Goal: Information Seeking & Learning: Learn about a topic

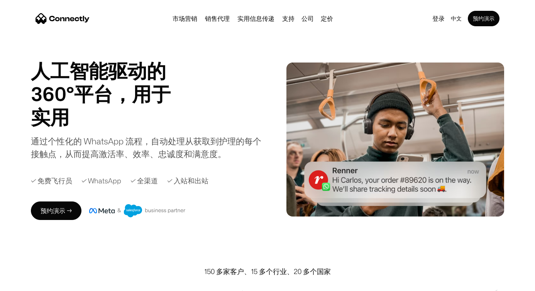
scroll to position [3, 0]
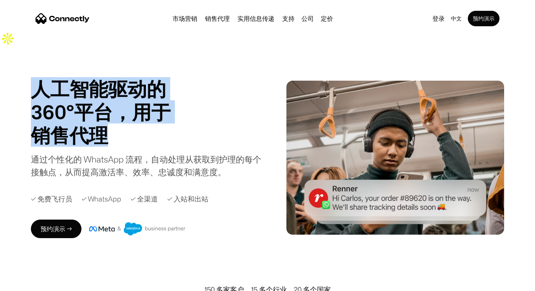
drag, startPoint x: 33, startPoint y: 71, endPoint x: 127, endPoint y: 123, distance: 106.8
click at [127, 123] on div "人工智能驱动的 360°平台，用于 销售代理 支持 实用 销售代理 Slide 4 of 4." at bounding box center [120, 111] width 178 height 69
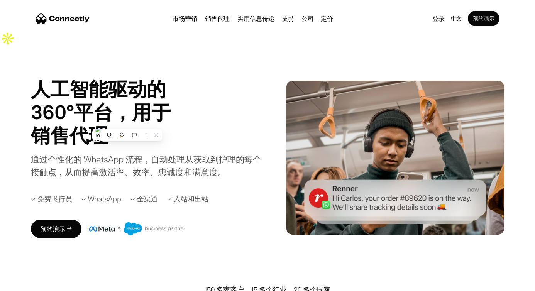
click at [212, 153] on div "通过个性化的 WhatsApp 流程，自动处理从获取到护理的每个接触点，从而提高激活率、效率、忠诚度和满意度。" at bounding box center [148, 165] width 234 height 25
click at [455, 20] on div "中文" at bounding box center [456, 18] width 11 height 11
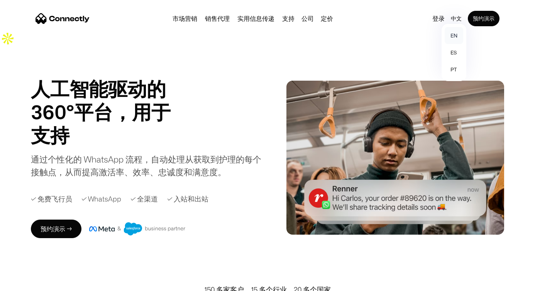
click at [455, 34] on link "en" at bounding box center [454, 35] width 19 height 17
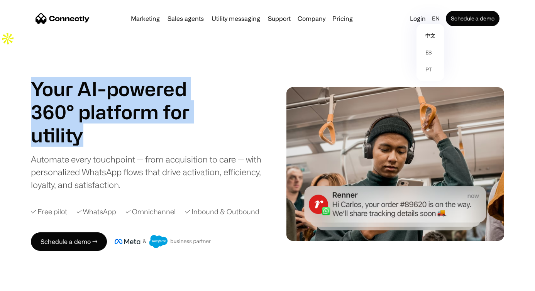
drag, startPoint x: 32, startPoint y: 71, endPoint x: 110, endPoint y: 121, distance: 92.7
click at [110, 121] on div "Your AI-powered 360° platform for sales agents support utility sales agents Sli…" at bounding box center [120, 111] width 178 height 69
copy div "Your AI-powered 360° platform for sales agents support utility"
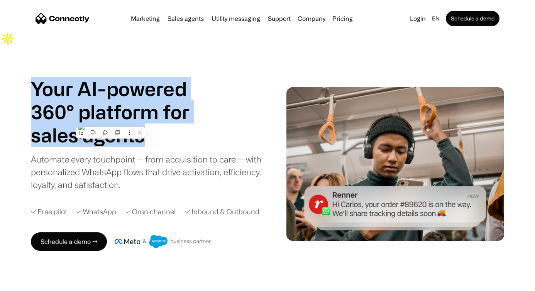
click at [195, 133] on div "Your AI-powered 360° platform for sales agents support utility sales agents Sli…" at bounding box center [148, 134] width 234 height 114
drag, startPoint x: 151, startPoint y: 122, endPoint x: 34, endPoint y: 79, distance: 124.5
click at [34, 79] on div "Your AI-powered 360° platform for sales agents support utility sales agents Sli…" at bounding box center [120, 111] width 178 height 69
copy div "Your AI-powered 360° platform for sales agents"
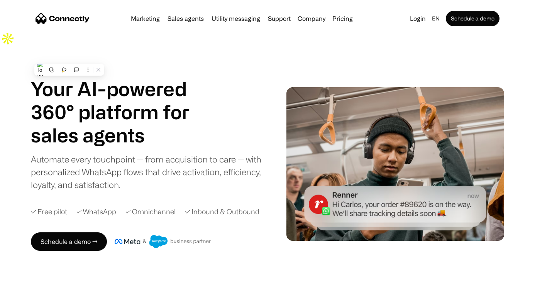
click at [134, 125] on h1 "sales agents" at bounding box center [120, 134] width 178 height 23
click at [157, 123] on h1 "sales agents" at bounding box center [120, 134] width 178 height 23
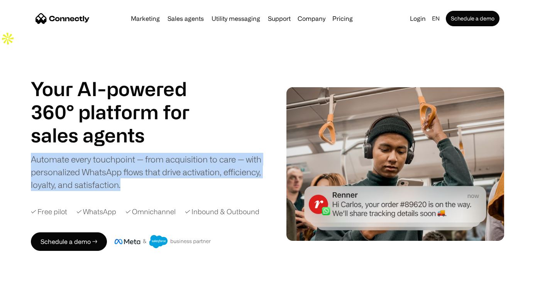
drag, startPoint x: 32, startPoint y: 143, endPoint x: 133, endPoint y: 179, distance: 107.8
click at [133, 179] on div "Your AI-powered 360° platform for sales agents support utility sales agents Sli…" at bounding box center [154, 164] width 246 height 174
copy div "Automate every touchpoint — from acquisition to care — with personalized WhatsA…"
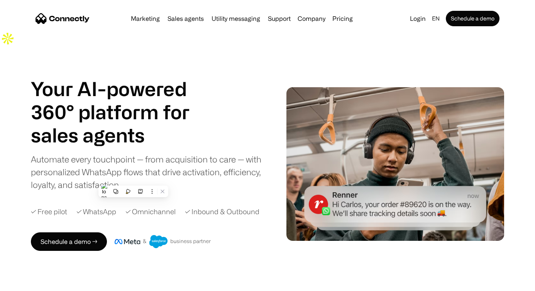
click at [244, 206] on div "✓ Inbound & Outbound" at bounding box center [222, 211] width 74 height 10
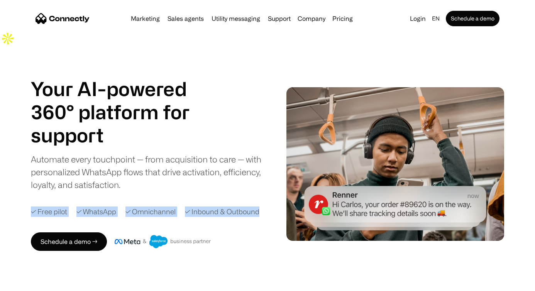
drag, startPoint x: 33, startPoint y: 198, endPoint x: 260, endPoint y: 197, distance: 227.3
click at [260, 206] on div "✓ Free pilot ✓ WhatsApp ✓ Omnichannel ✓ Inbound & Outbound" at bounding box center [154, 211] width 246 height 10
copy div "✓ Free pilot ✓ WhatsApp ✓ Omnichannel ✓ Inbound & Outbound"
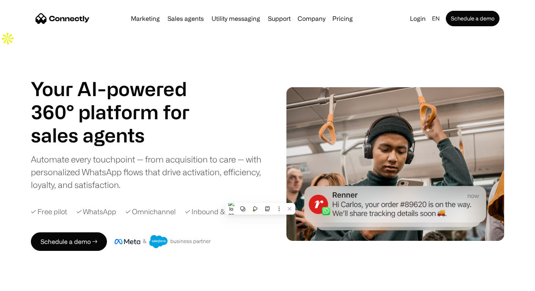
click at [182, 153] on div "Automate every touchpoint — from acquisition to care — with personalized WhatsA…" at bounding box center [148, 172] width 234 height 38
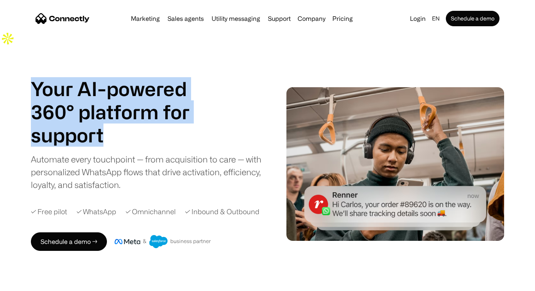
drag, startPoint x: 107, startPoint y: 119, endPoint x: 33, endPoint y: 76, distance: 86.1
click at [33, 77] on div "Your AI-powered 360° platform for sales agents support utility sales agents Sli…" at bounding box center [120, 111] width 178 height 69
copy div "Your AI-powered 360° platform for sales agents support"
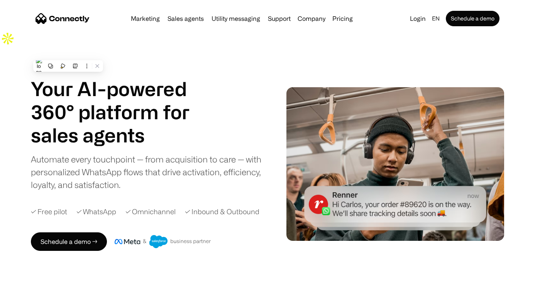
click at [190, 174] on div "Automate every touchpoint — from acquisition to care — with personalized WhatsA…" at bounding box center [148, 172] width 234 height 38
click at [243, 77] on div "Your AI-powered 360° platform for sales agents support utility sales agents Sli…" at bounding box center [148, 134] width 234 height 114
